Goal: Task Accomplishment & Management: Manage account settings

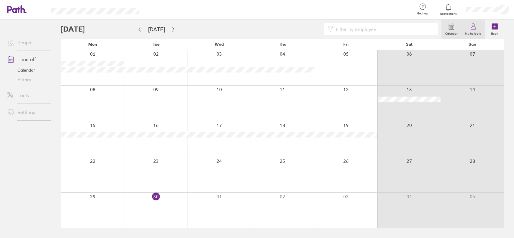
click at [473, 27] on icon at bounding box center [472, 26] width 7 height 7
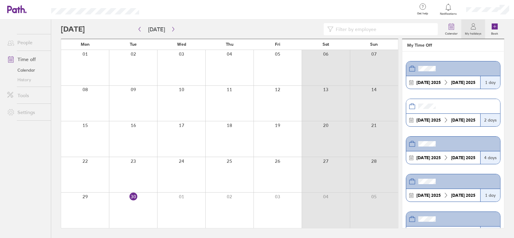
click at [460, 116] on div "[DATE] [DATE]" at bounding box center [443, 120] width 74 height 13
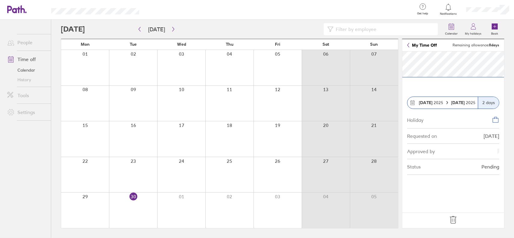
click at [495, 120] on icon at bounding box center [495, 119] width 7 height 7
click at [468, 28] on link "My holidays" at bounding box center [473, 29] width 24 height 19
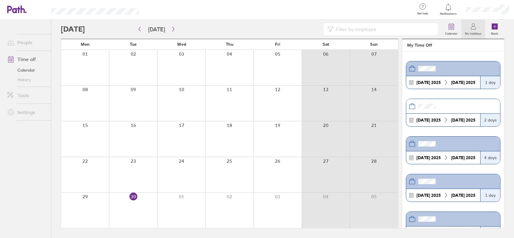
click at [28, 70] on link "Calendar" at bounding box center [26, 70] width 48 height 10
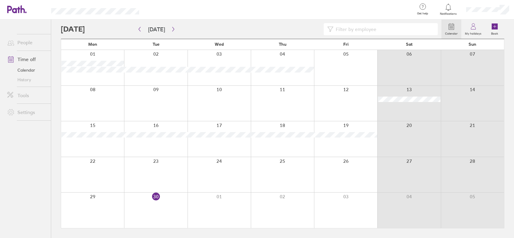
click at [28, 58] on link "Time off" at bounding box center [26, 59] width 48 height 12
click at [35, 68] on link "Calendar" at bounding box center [26, 70] width 48 height 10
drag, startPoint x: 32, startPoint y: 69, endPoint x: 144, endPoint y: 37, distance: 116.9
click at [32, 69] on link "Calendar" at bounding box center [26, 70] width 48 height 10
click at [171, 28] on icon "button" at bounding box center [173, 29] width 5 height 5
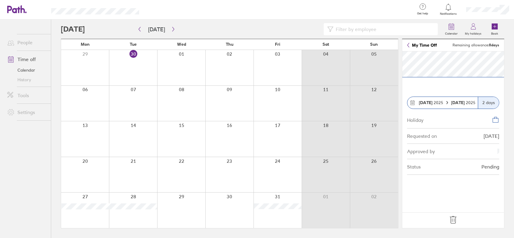
click at [454, 222] on icon at bounding box center [453, 220] width 10 height 10
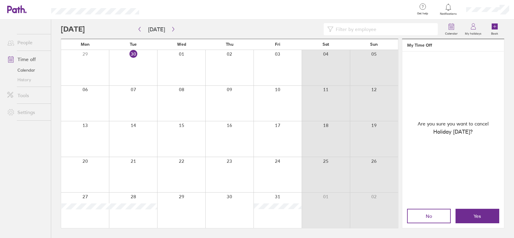
click at [471, 216] on button "Yes" at bounding box center [477, 216] width 44 height 14
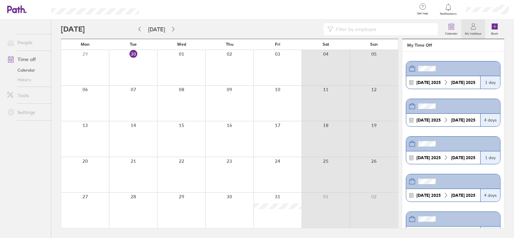
click at [128, 209] on div at bounding box center [133, 211] width 48 height 36
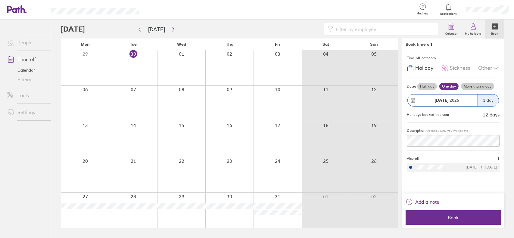
click at [476, 86] on label "More than a day" at bounding box center [477, 86] width 33 height 7
click at [0, 0] on input "More than a day" at bounding box center [0, 0] width 0 height 0
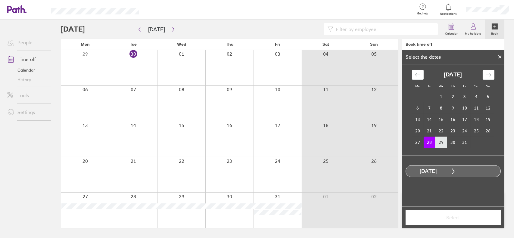
click at [441, 144] on td "29" at bounding box center [441, 142] width 12 height 11
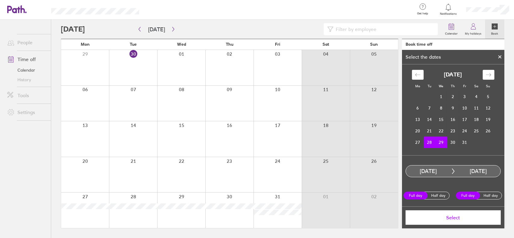
click at [457, 218] on span "Select" at bounding box center [453, 217] width 87 height 5
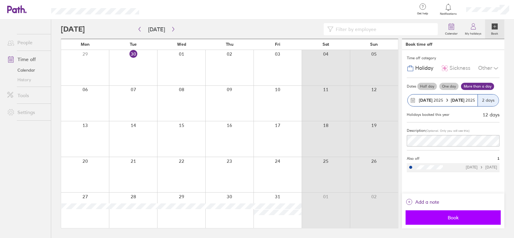
click at [452, 215] on span "Book" at bounding box center [453, 217] width 87 height 5
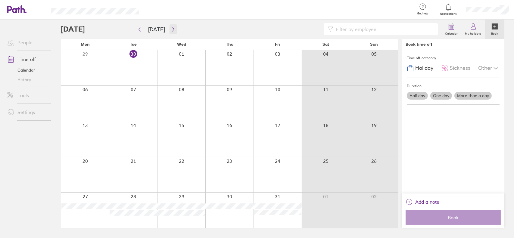
click at [169, 30] on button "button" at bounding box center [173, 29] width 8 height 10
